Goal: Task Accomplishment & Management: Manage account settings

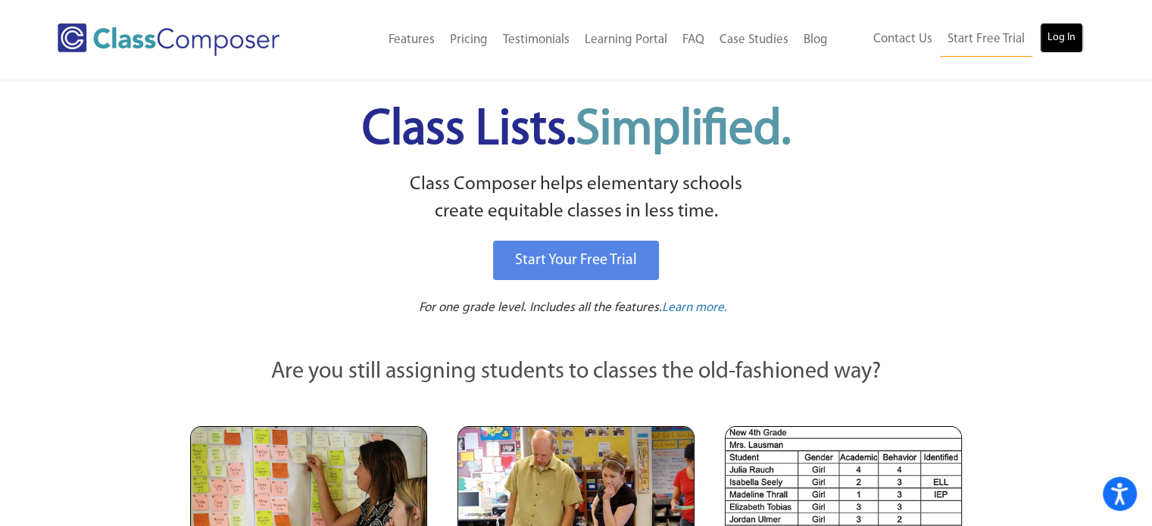
click at [1063, 36] on link "Log In" at bounding box center [1061, 38] width 43 height 30
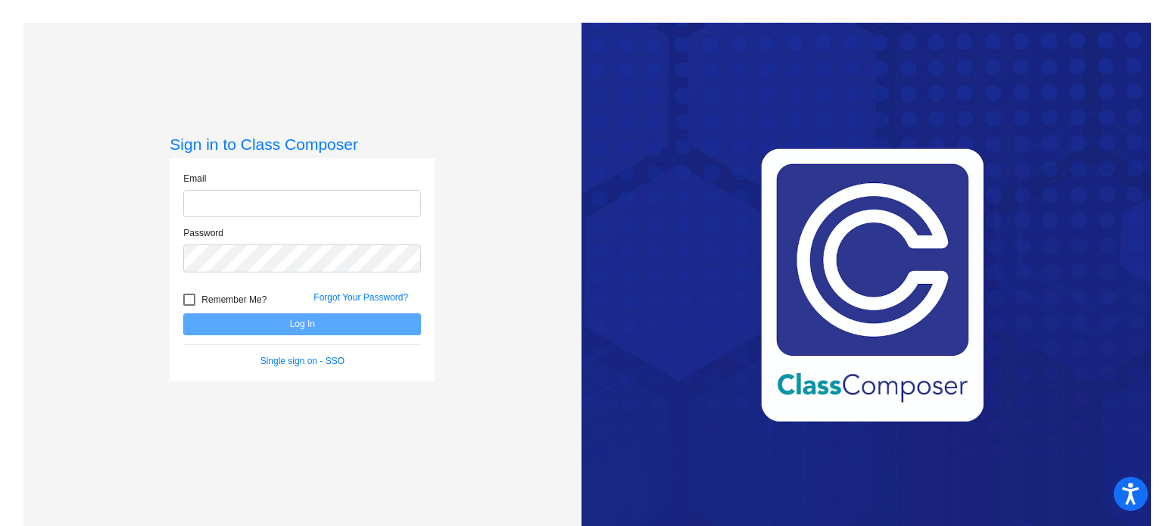
type input "[EMAIL_ADDRESS][DOMAIN_NAME]"
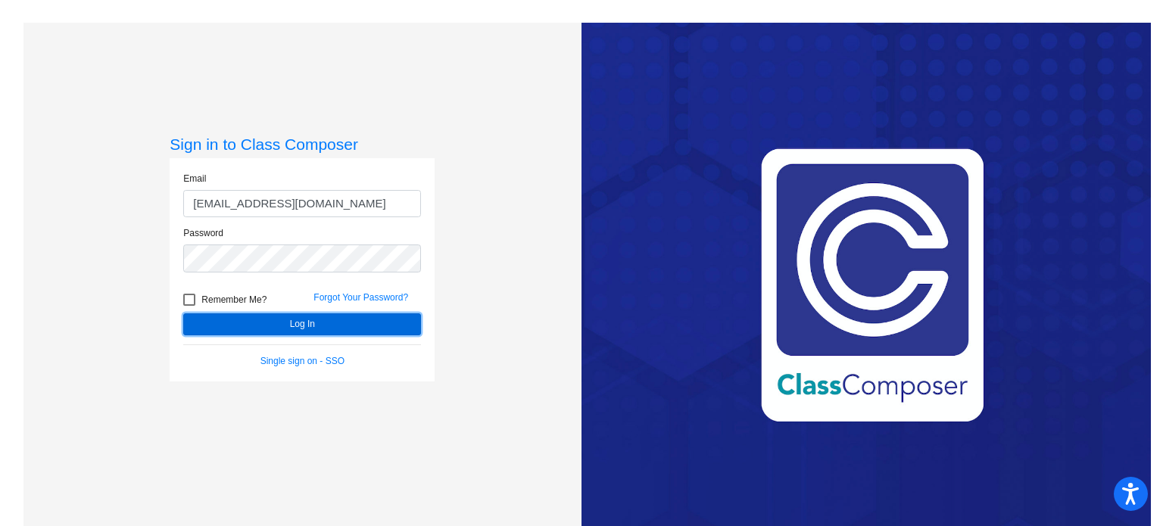
click at [289, 318] on button "Log In" at bounding box center [302, 324] width 238 height 22
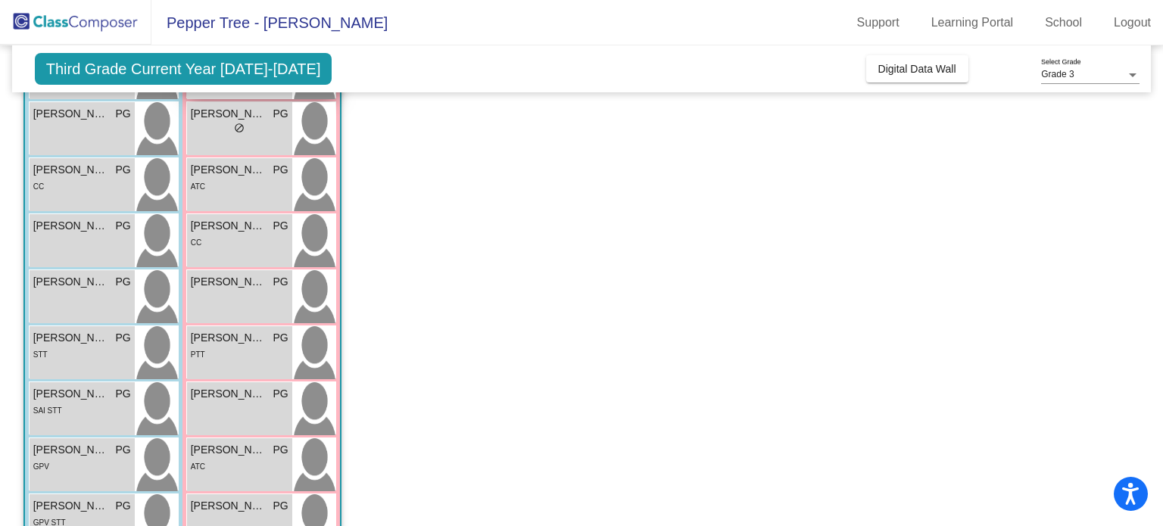
scroll to position [251, 0]
click at [276, 229] on span "PG" at bounding box center [280, 228] width 15 height 16
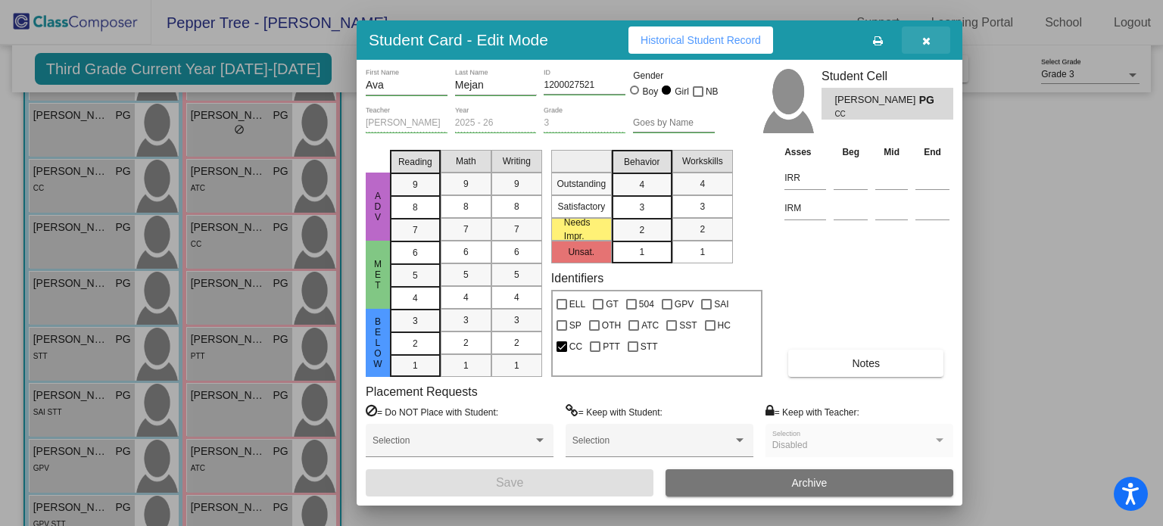
click at [924, 40] on icon "button" at bounding box center [926, 41] width 8 height 11
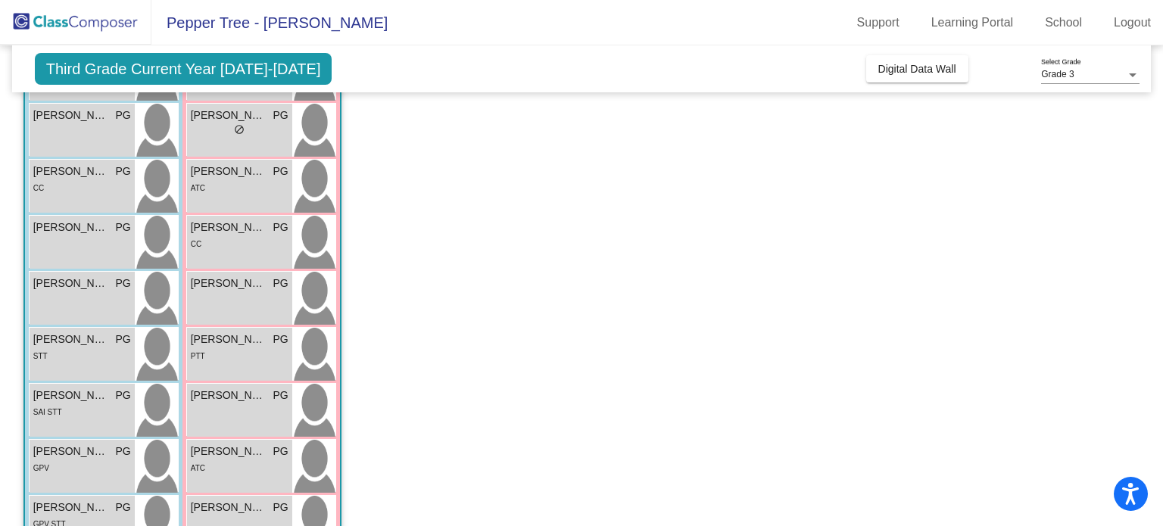
scroll to position [0, 0]
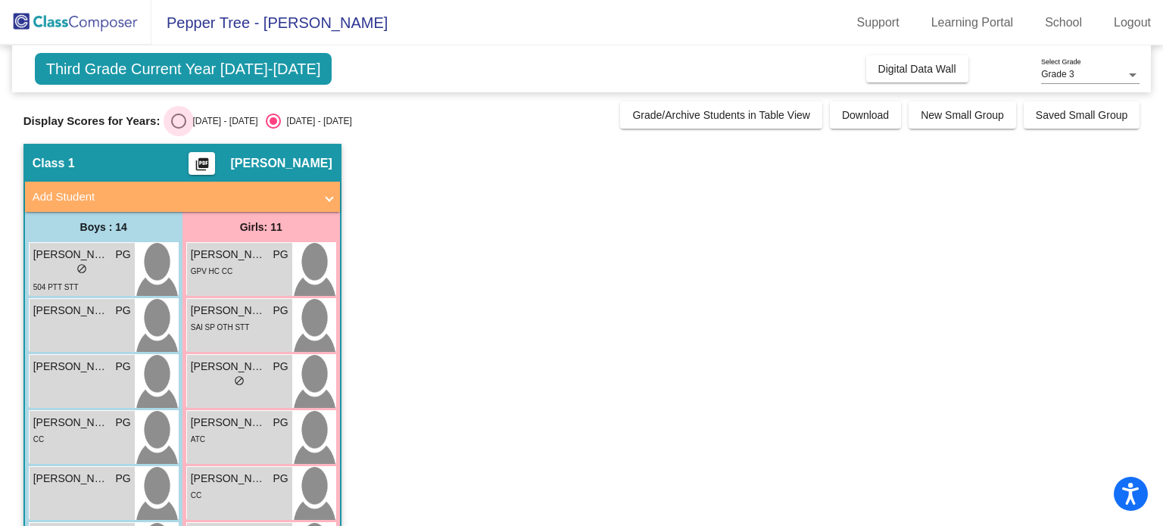
click at [179, 120] on div "Select an option" at bounding box center [178, 121] width 15 height 15
click at [179, 129] on input "2024 - 2025" at bounding box center [178, 129] width 1 height 1
radio input "true"
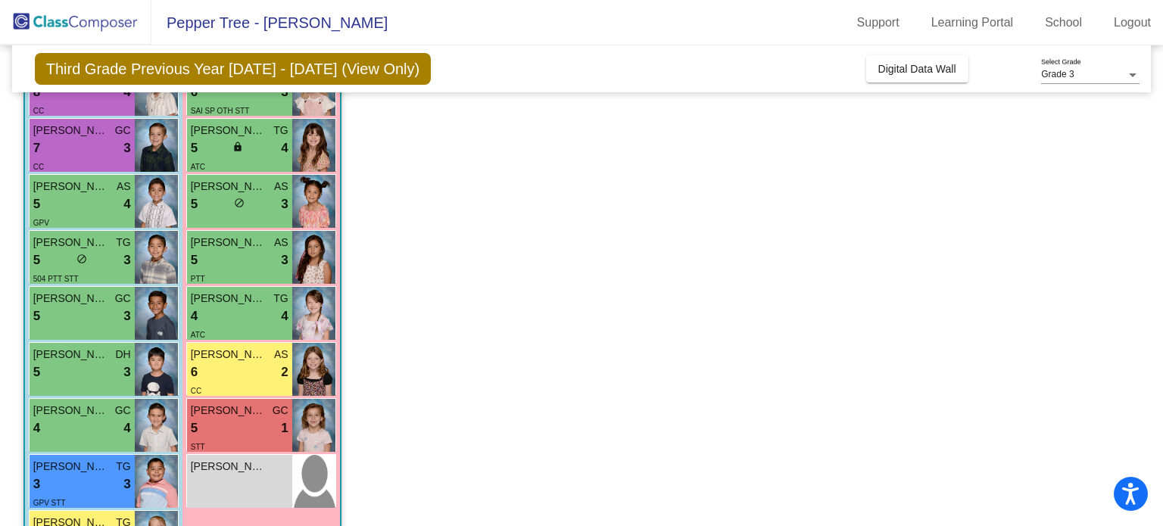
scroll to position [348, 0]
click at [246, 374] on div "6 lock do_not_disturb_alt 2" at bounding box center [240, 373] width 98 height 20
